Goal: Obtain resource: Obtain resource

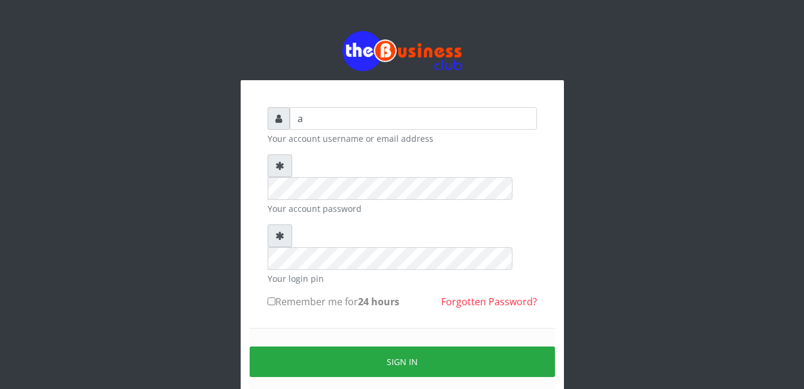
type input "[EMAIL_ADDRESS][DOMAIN_NAME]"
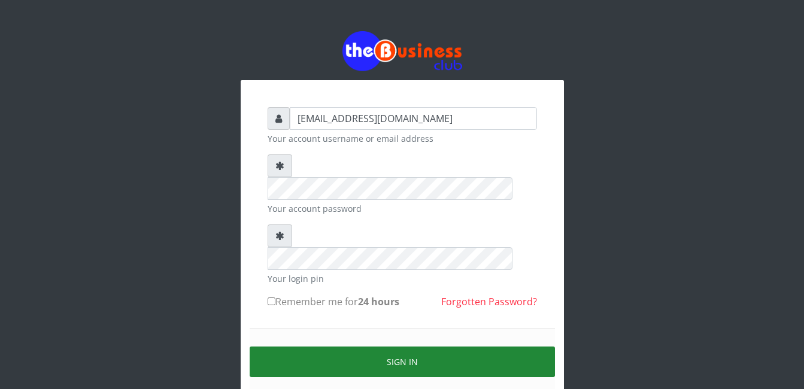
click at [423, 347] on button "Sign in" at bounding box center [402, 362] width 305 height 31
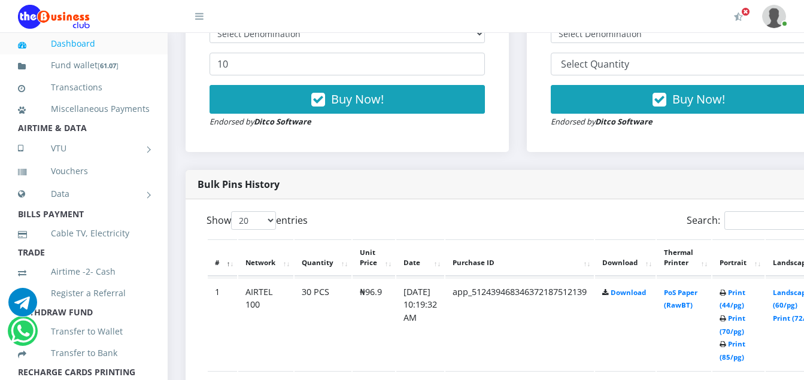
scroll to position [599, 0]
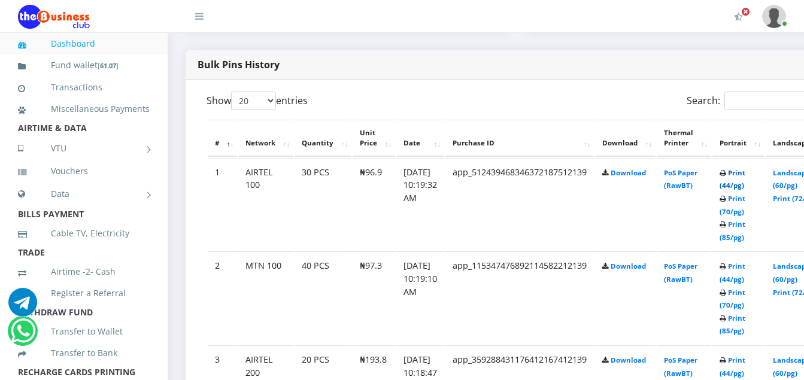
click at [746, 174] on link "Print (44/pg)" at bounding box center [733, 179] width 26 height 22
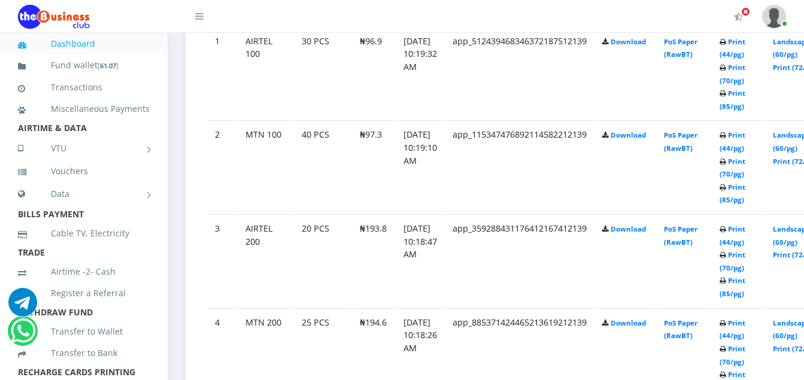
scroll to position [670, 0]
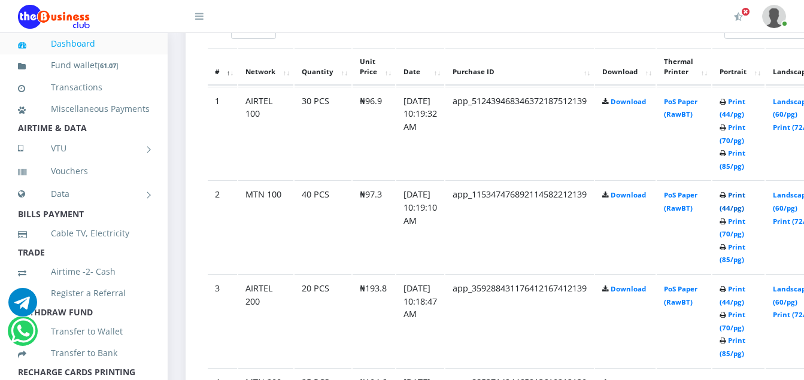
click at [746, 195] on link "Print (44/pg)" at bounding box center [733, 201] width 26 height 22
click at [746, 294] on link "Print (44/pg)" at bounding box center [733, 296] width 26 height 22
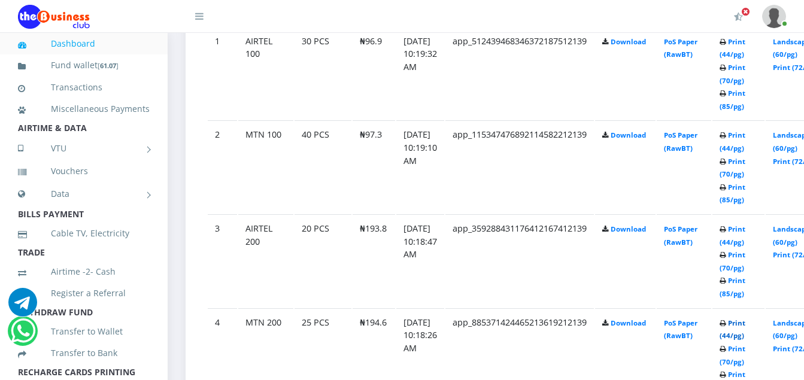
click at [746, 329] on link "Print (44/pg)" at bounding box center [733, 330] width 26 height 22
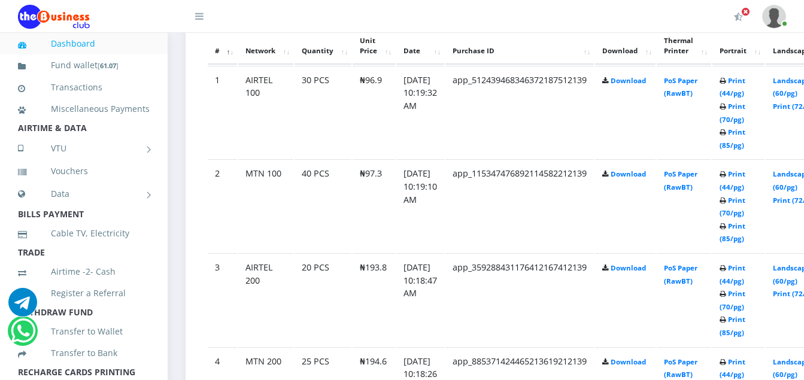
scroll to position [730, 0]
